Goal: Information Seeking & Learning: Learn about a topic

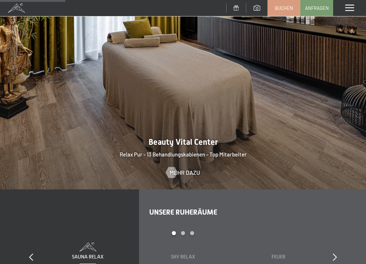
scroll to position [649, 0]
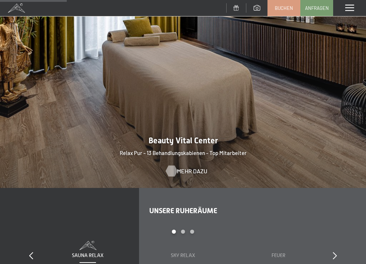
click at [174, 168] on div at bounding box center [171, 170] width 6 height 11
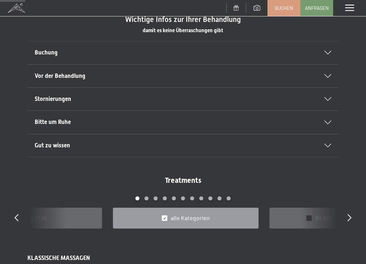
scroll to position [398, 0]
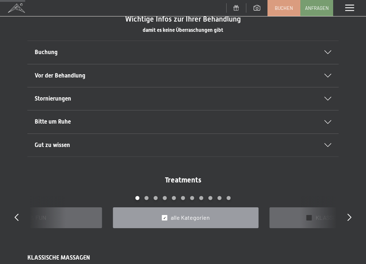
click at [276, 74] on h2 "Vor der Behandlung" at bounding box center [176, 76] width 282 height 8
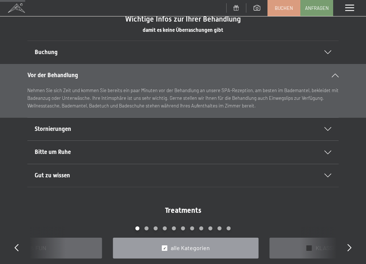
click at [335, 75] on icon at bounding box center [335, 75] width 7 height 4
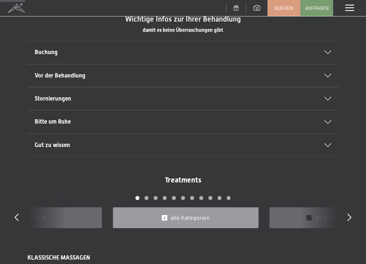
click at [248, 51] on h2 "Buchung" at bounding box center [176, 52] width 282 height 8
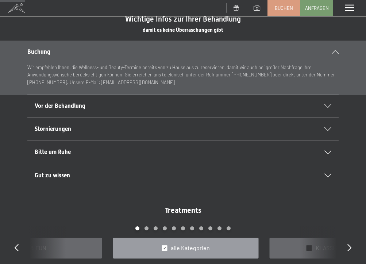
click at [336, 51] on icon at bounding box center [335, 52] width 7 height 4
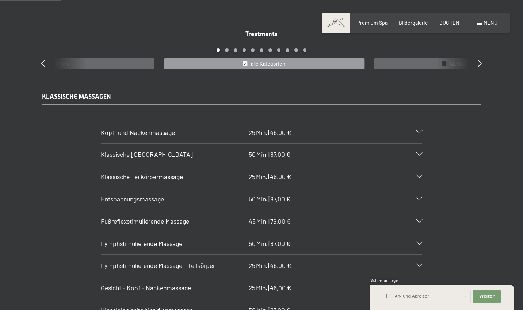
scroll to position [582, 0]
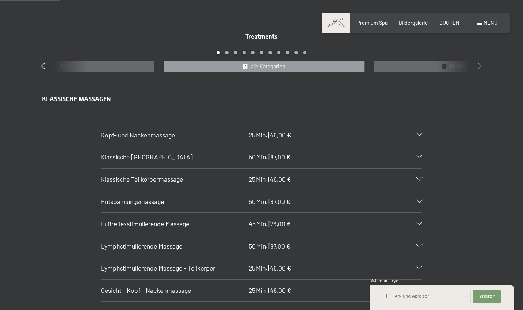
click at [366, 62] on icon at bounding box center [480, 65] width 4 height 7
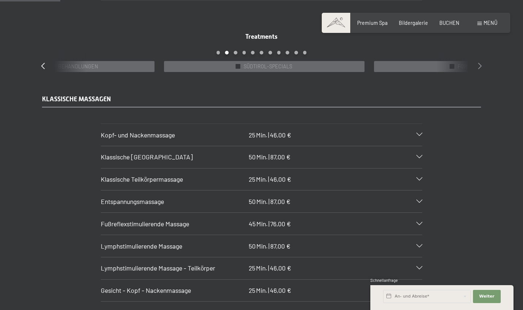
click at [366, 62] on icon at bounding box center [480, 65] width 4 height 7
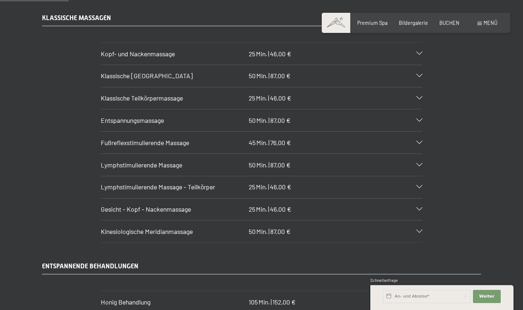
scroll to position [664, 0]
click at [366, 223] on section "Kinesiologische Meridianmassage 50 Min. | 87,00 € Erleben Sie die kinesiologisc…" at bounding box center [261, 231] width 321 height 23
click at [366, 229] on icon at bounding box center [419, 230] width 6 height 3
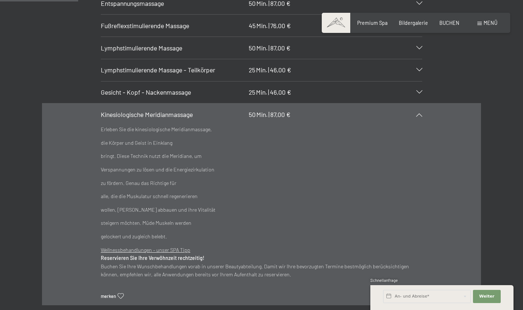
scroll to position [782, 0]
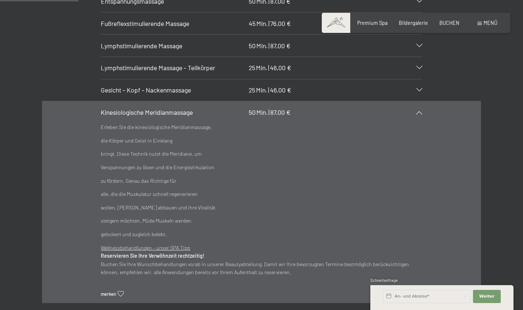
click at [366, 111] on icon at bounding box center [419, 112] width 6 height 3
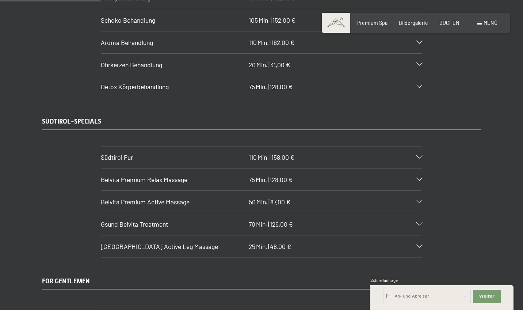
scroll to position [968, 0]
click at [366, 200] on icon at bounding box center [419, 201] width 6 height 3
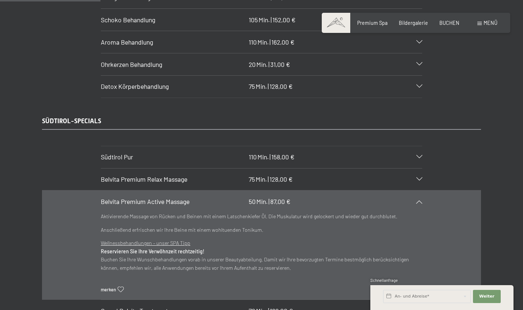
click at [366, 200] on div at bounding box center [415, 201] width 14 height 3
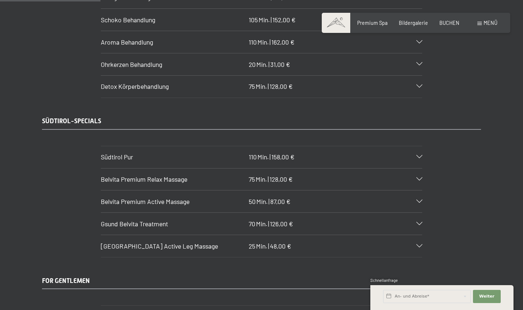
click at [366, 222] on icon at bounding box center [419, 223] width 6 height 3
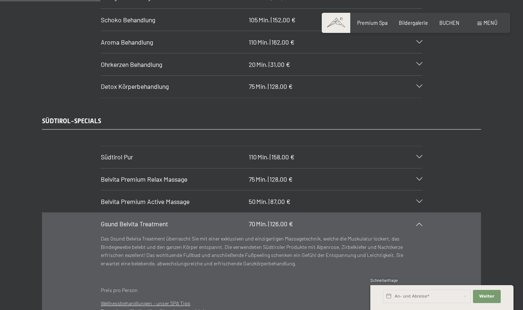
click at [366, 213] on div "Gsund Belvita Treatment 70 Min. | 126,00 €" at bounding box center [261, 224] width 321 height 22
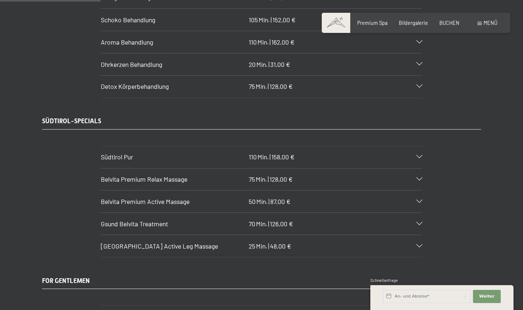
click at [366, 178] on icon at bounding box center [419, 179] width 6 height 3
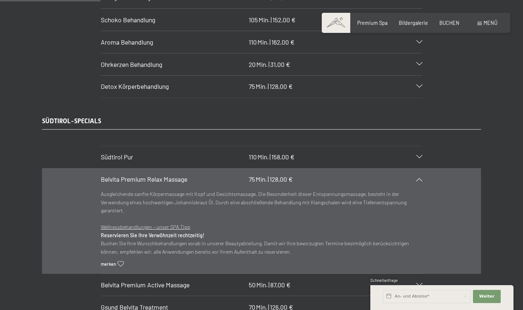
click at [366, 178] on icon at bounding box center [419, 179] width 6 height 3
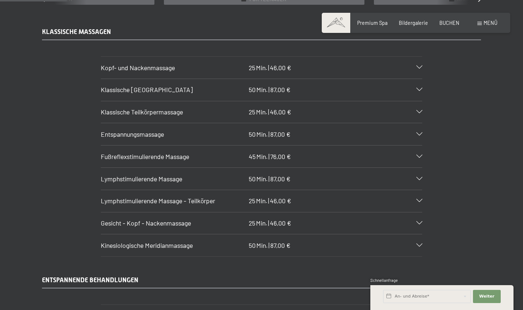
scroll to position [646, 0]
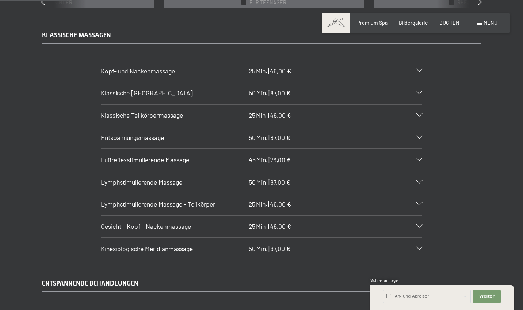
click at [366, 175] on div "Lymphstimulierende Massage 50 Min. | 87,00 €" at bounding box center [261, 182] width 321 height 22
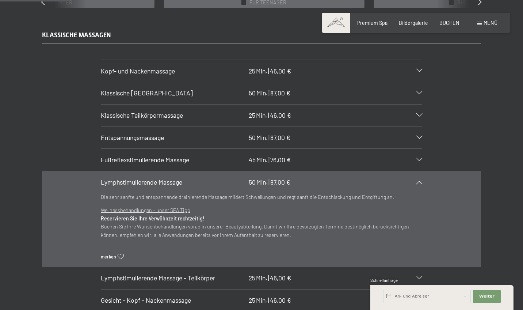
click at [366, 180] on icon at bounding box center [419, 181] width 6 height 3
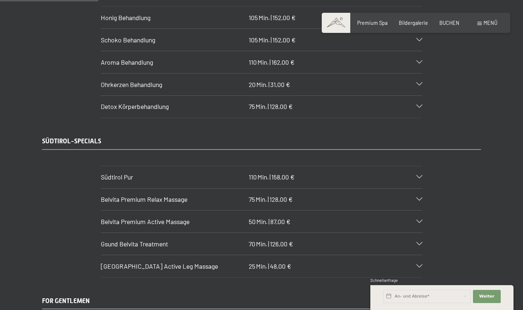
scroll to position [948, 0]
click at [366, 255] on div "Belvita Mountain Active Leg Massage 25 Min. | 48,00 €" at bounding box center [261, 266] width 321 height 22
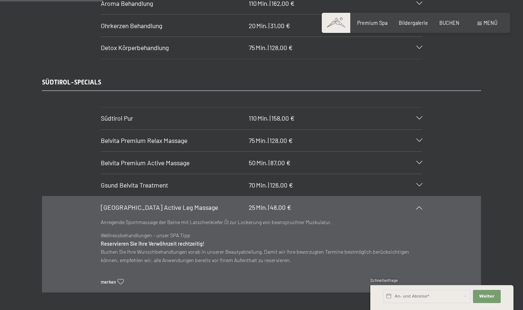
scroll to position [1007, 0]
click at [366, 205] on icon at bounding box center [419, 206] width 6 height 3
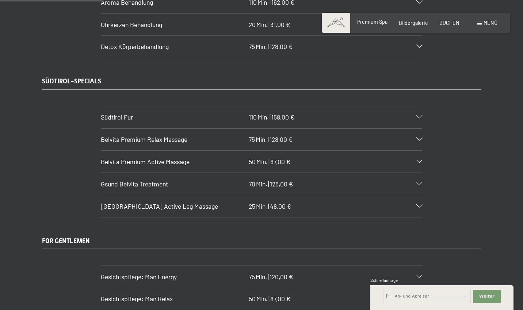
click at [366, 22] on span "Premium Spa" at bounding box center [372, 22] width 30 height 6
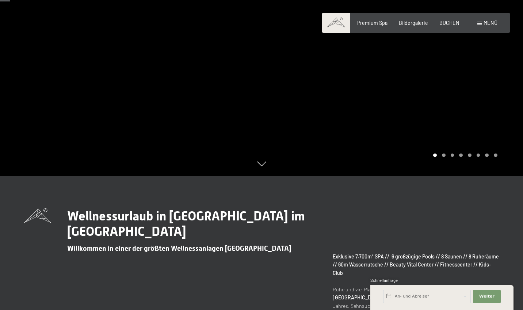
scroll to position [54, 0]
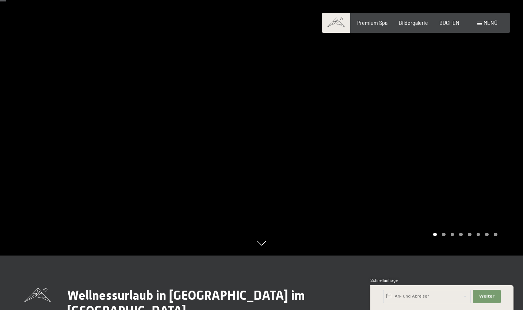
click at [469, 140] on div at bounding box center [393, 101] width 262 height 310
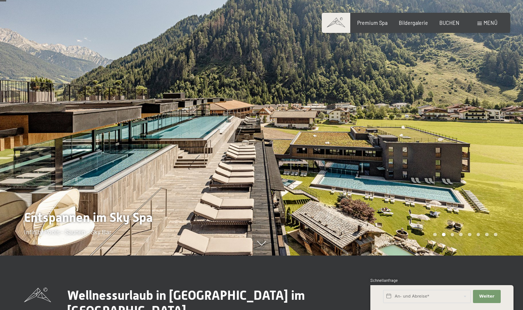
click at [469, 140] on div at bounding box center [393, 101] width 262 height 310
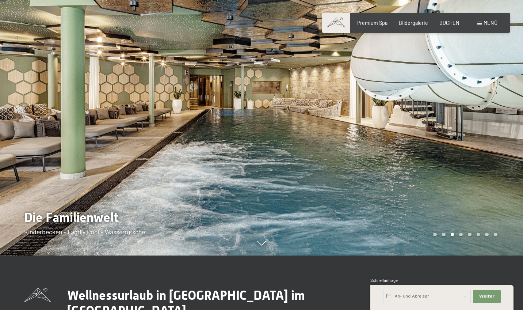
click at [469, 140] on div at bounding box center [393, 101] width 262 height 310
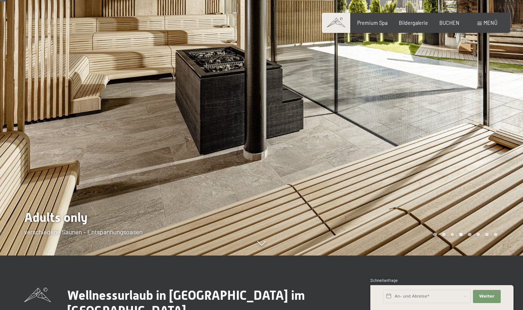
click at [469, 140] on div at bounding box center [393, 101] width 262 height 310
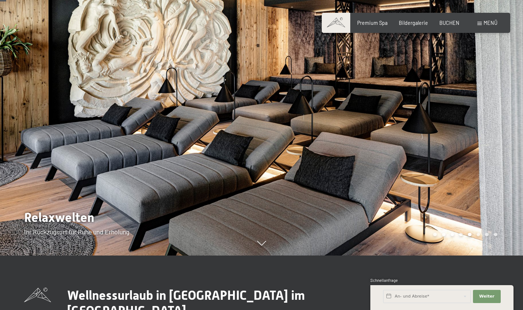
click at [469, 140] on div at bounding box center [393, 101] width 262 height 310
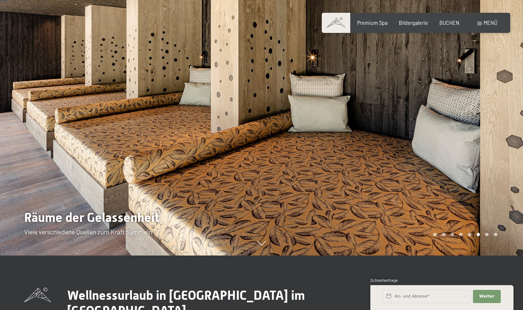
click at [469, 140] on div at bounding box center [393, 101] width 262 height 310
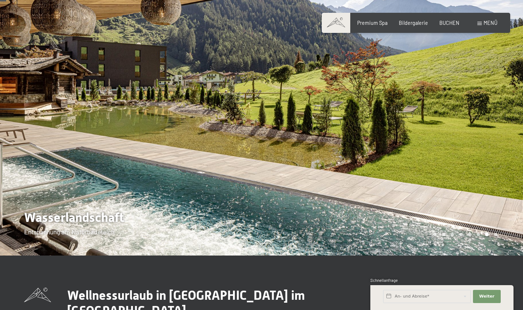
click at [469, 140] on div at bounding box center [393, 101] width 262 height 310
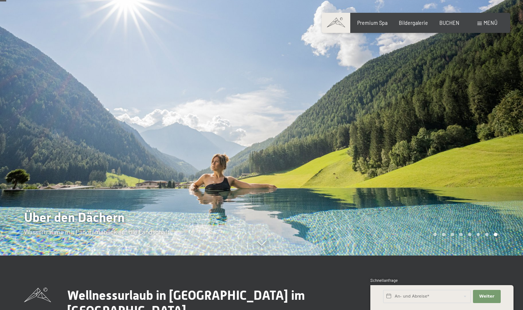
click at [469, 140] on div at bounding box center [393, 101] width 262 height 310
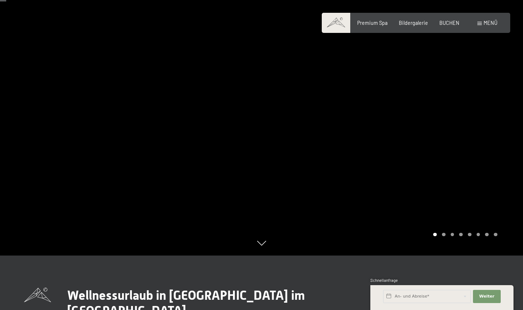
click at [469, 140] on div at bounding box center [393, 101] width 262 height 310
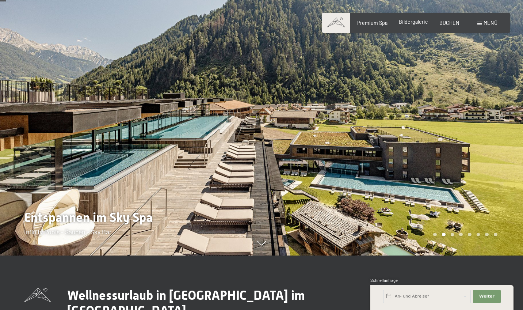
click at [420, 24] on span "Bildergalerie" at bounding box center [413, 22] width 29 height 6
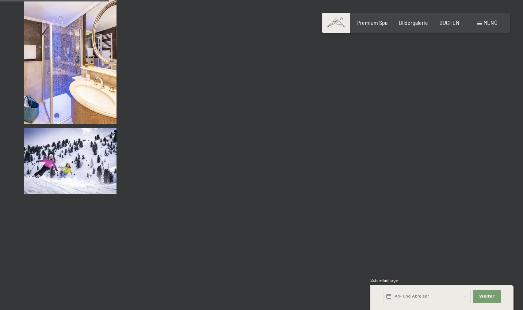
scroll to position [1531, 0]
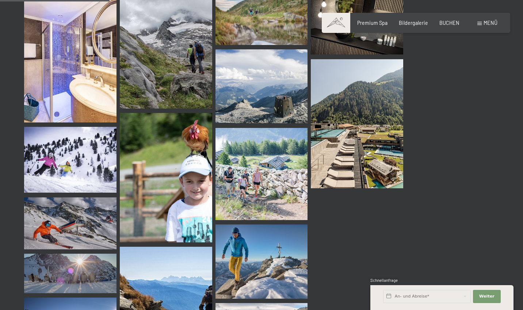
click at [339, 20] on span at bounding box center [336, 23] width 28 height 20
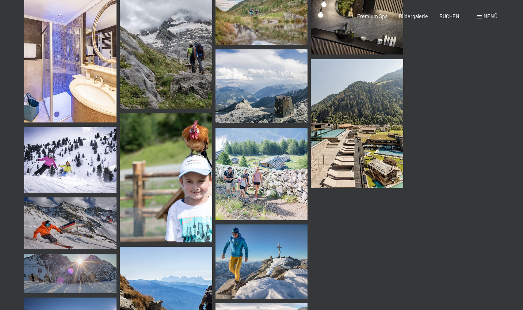
scroll to position [0, 0]
